Goal: Task Accomplishment & Management: Use online tool/utility

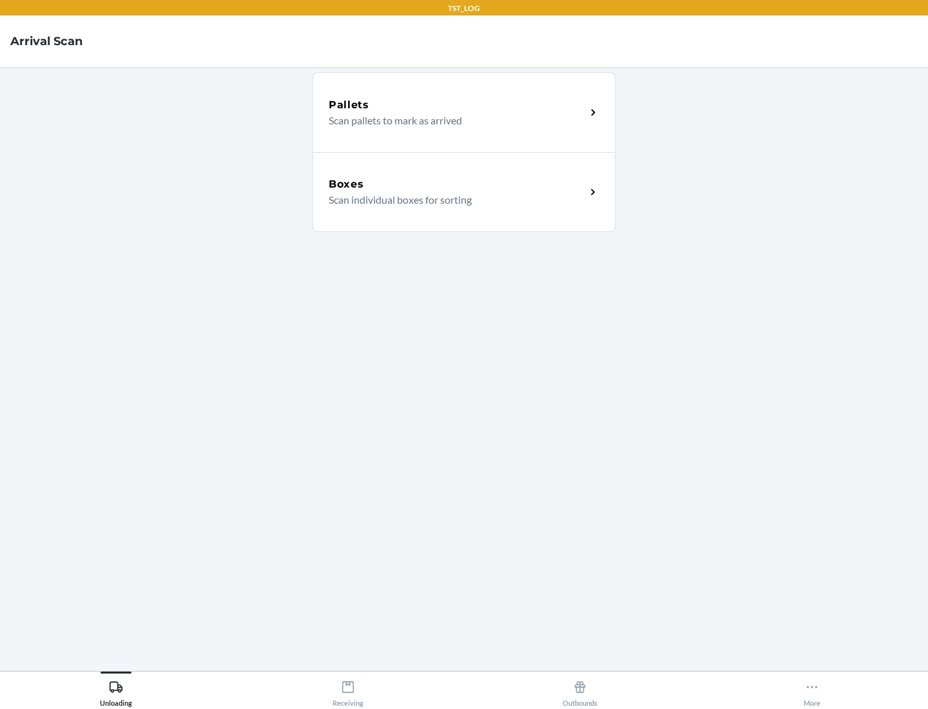
click at [457, 184] on div "Boxes" at bounding box center [457, 183] width 257 height 15
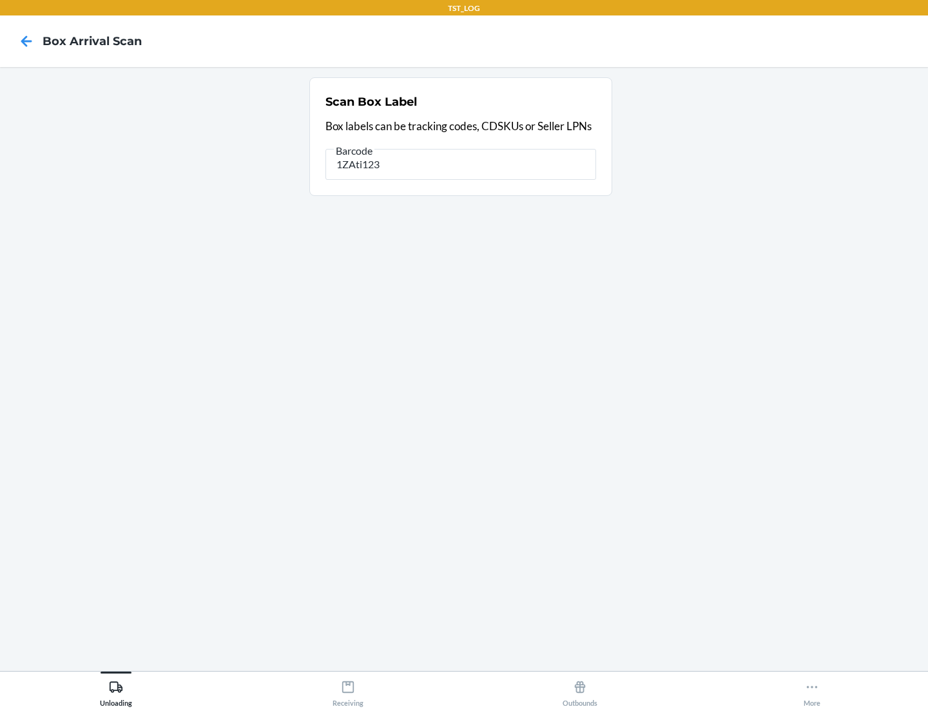
type input "1ZAti123"
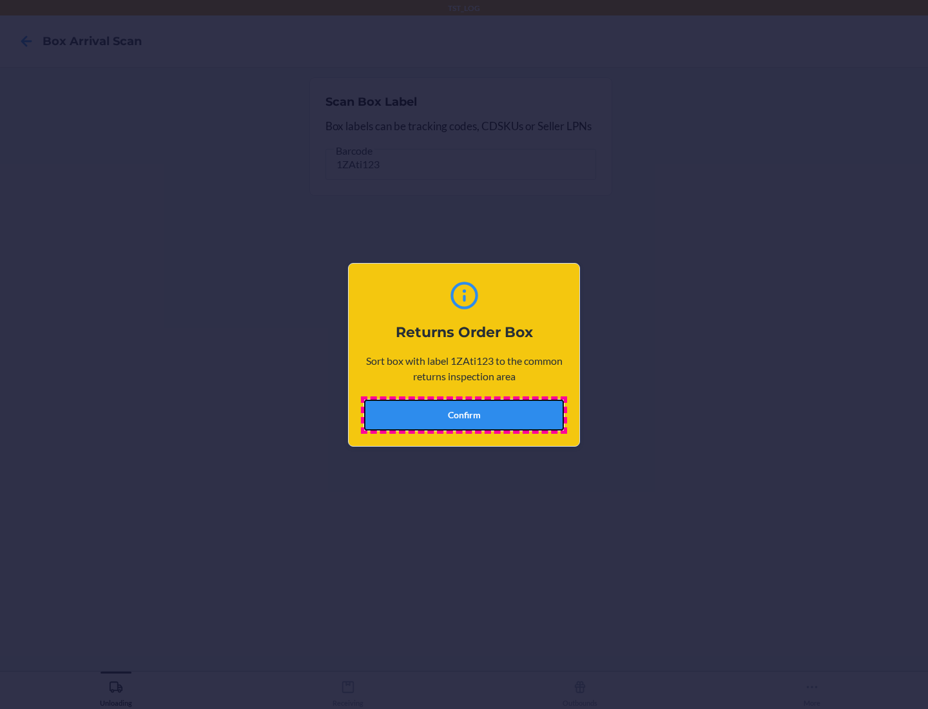
click at [464, 414] on button "Confirm" at bounding box center [464, 414] width 200 height 31
